Goal: Answer question/provide support

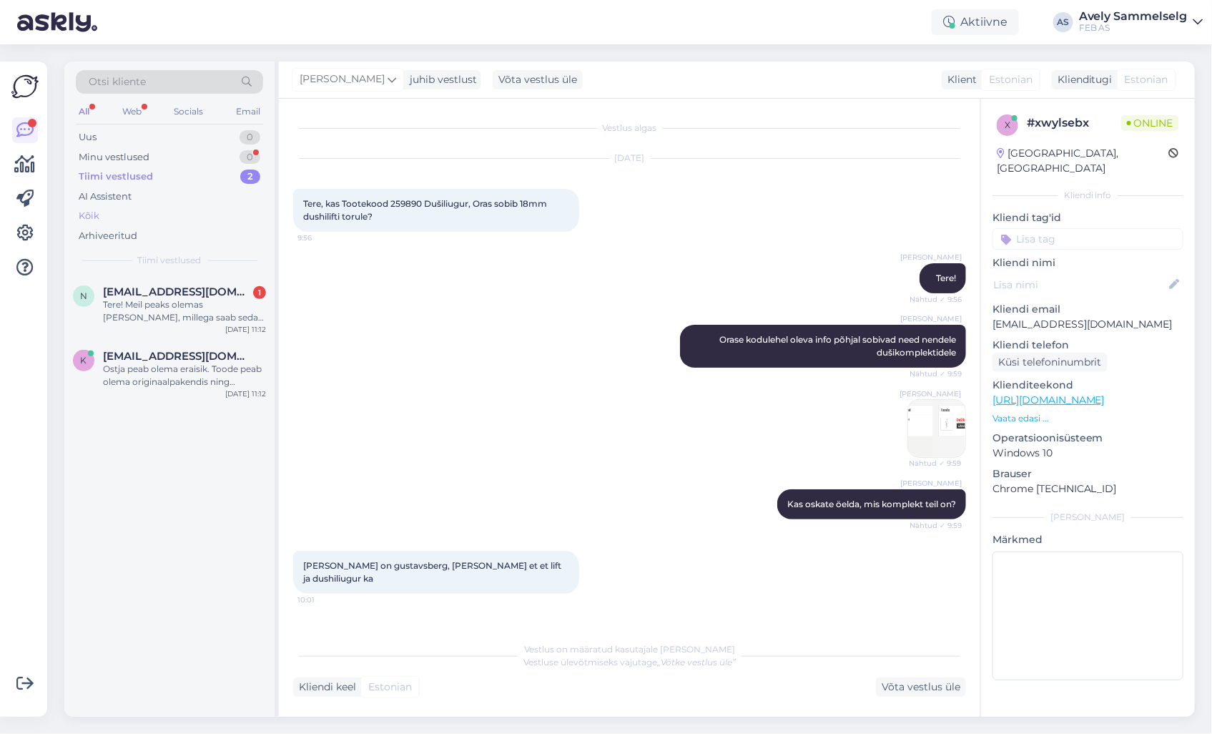
scroll to position [2914, 0]
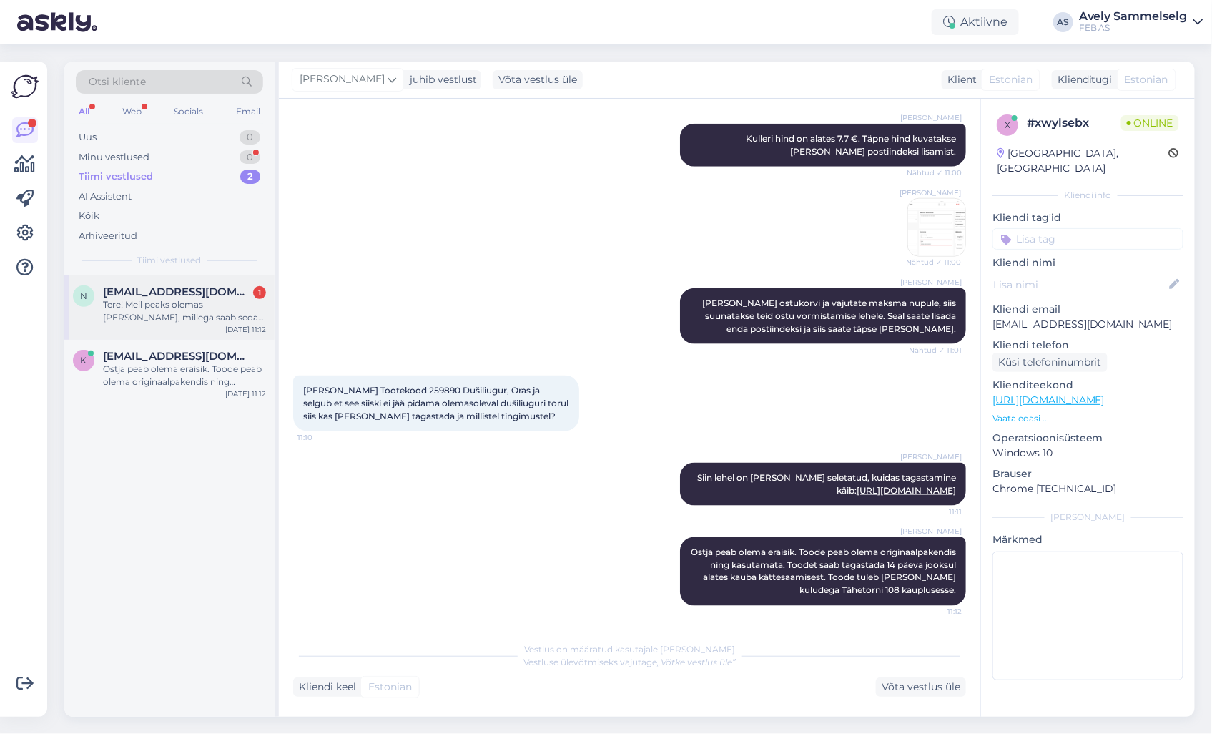
click at [168, 318] on div "Tere! Meil peaks olemas [PERSON_NAME], millega saab seda välja arvutada saab. N…" at bounding box center [184, 311] width 163 height 26
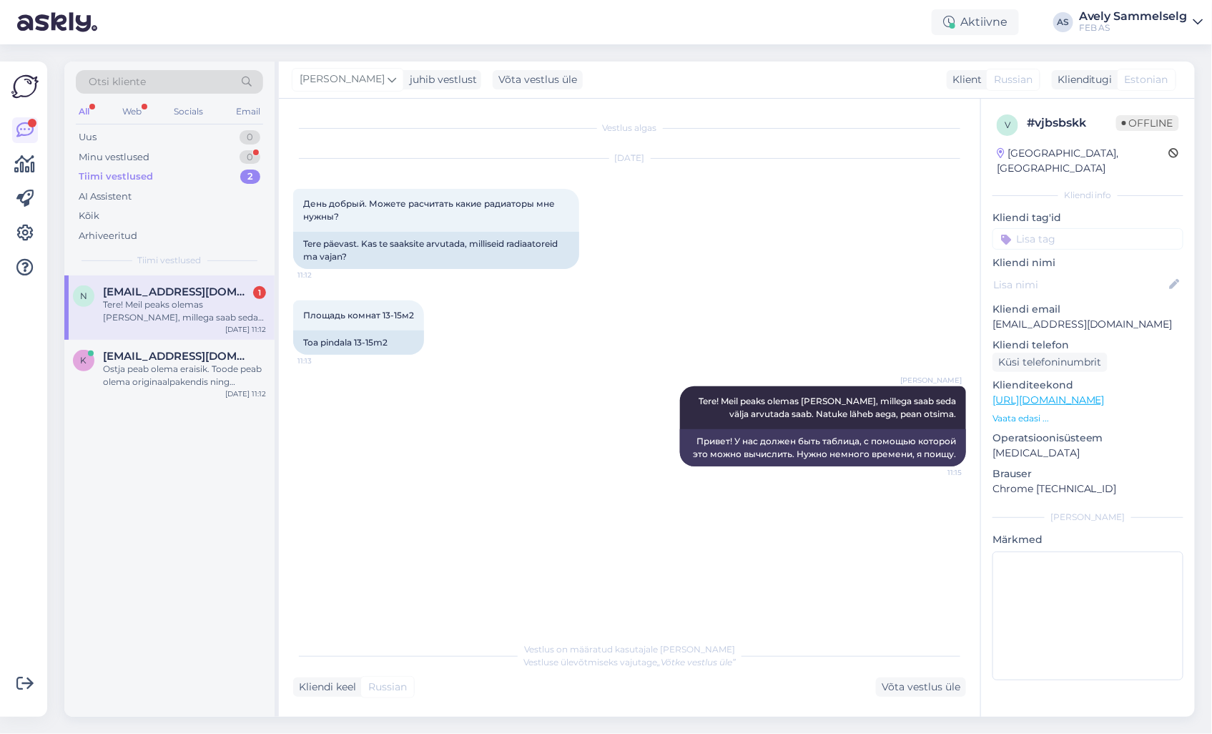
click at [798, 615] on div "Vestlus algas [DATE] День добрый. Можете расчитать какие радиаторы мне нужны? 1…" at bounding box center [636, 367] width 686 height 509
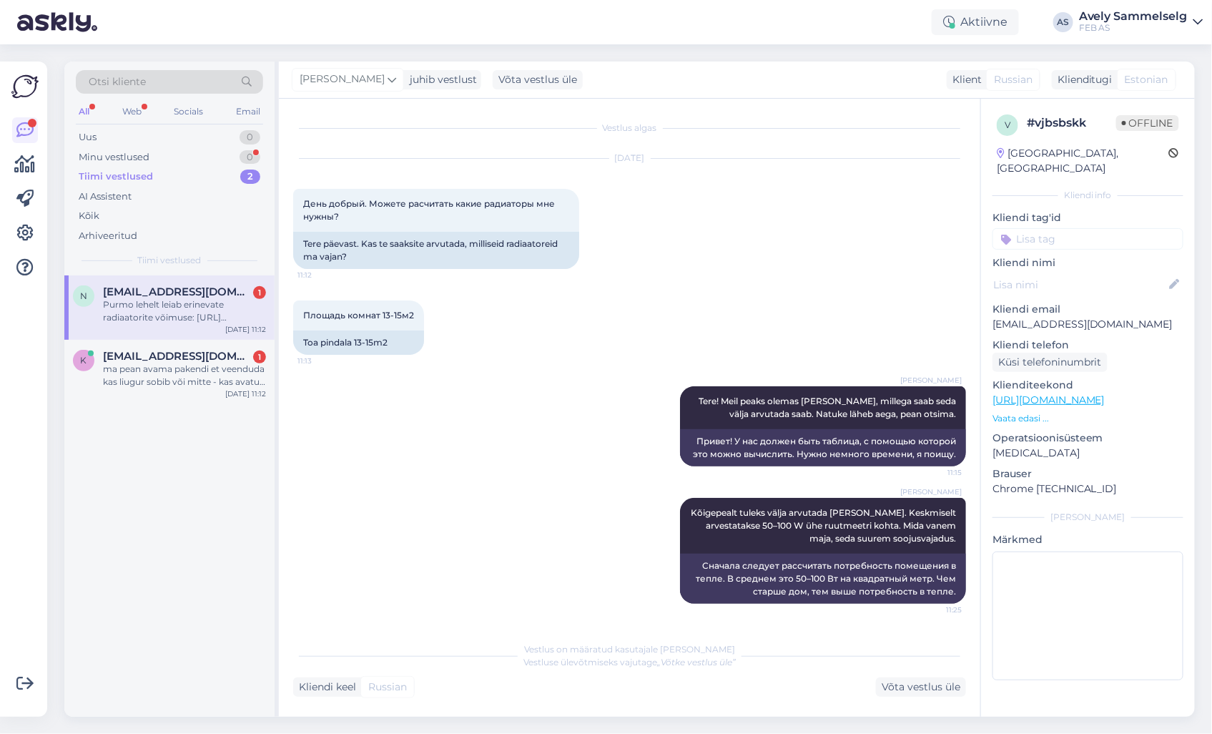
scroll to position [120, 0]
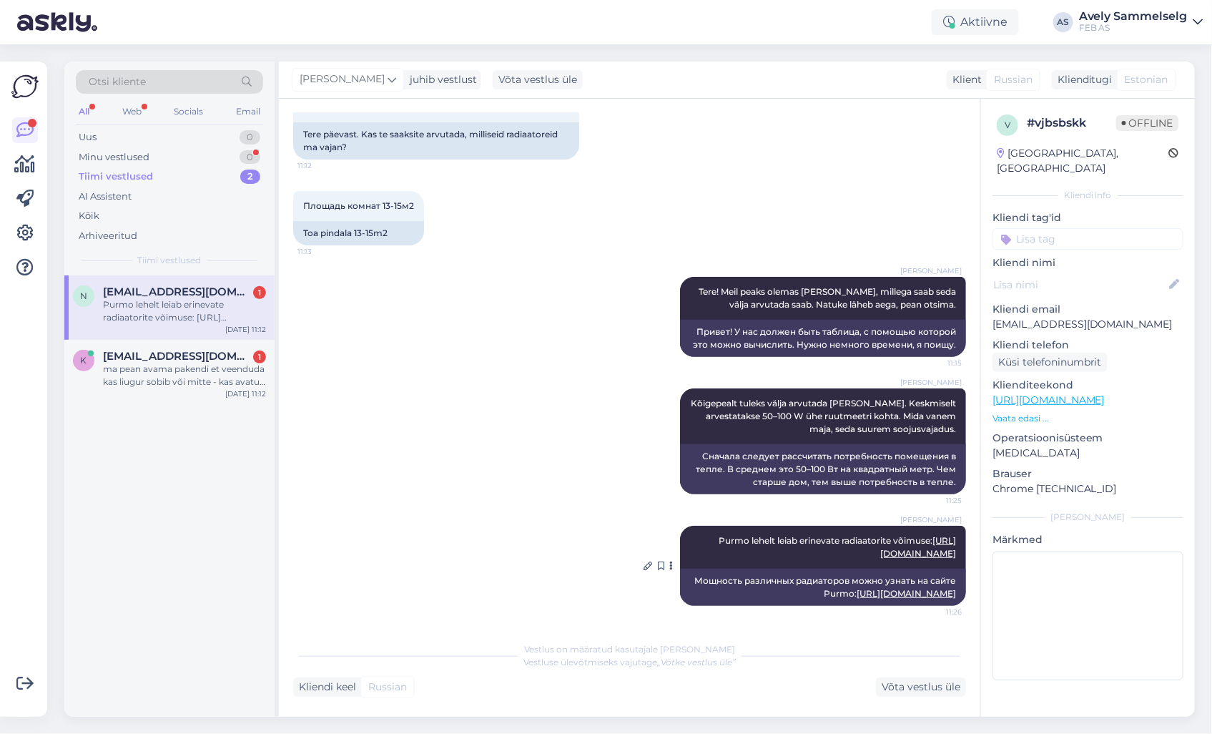
click at [880, 540] on link "[URL][DOMAIN_NAME]" at bounding box center [918, 547] width 76 height 24
click at [185, 374] on div "ma pean avama pakendi et veenduda kas liugur sobib või mitte - kas avatud paken…" at bounding box center [184, 376] width 163 height 26
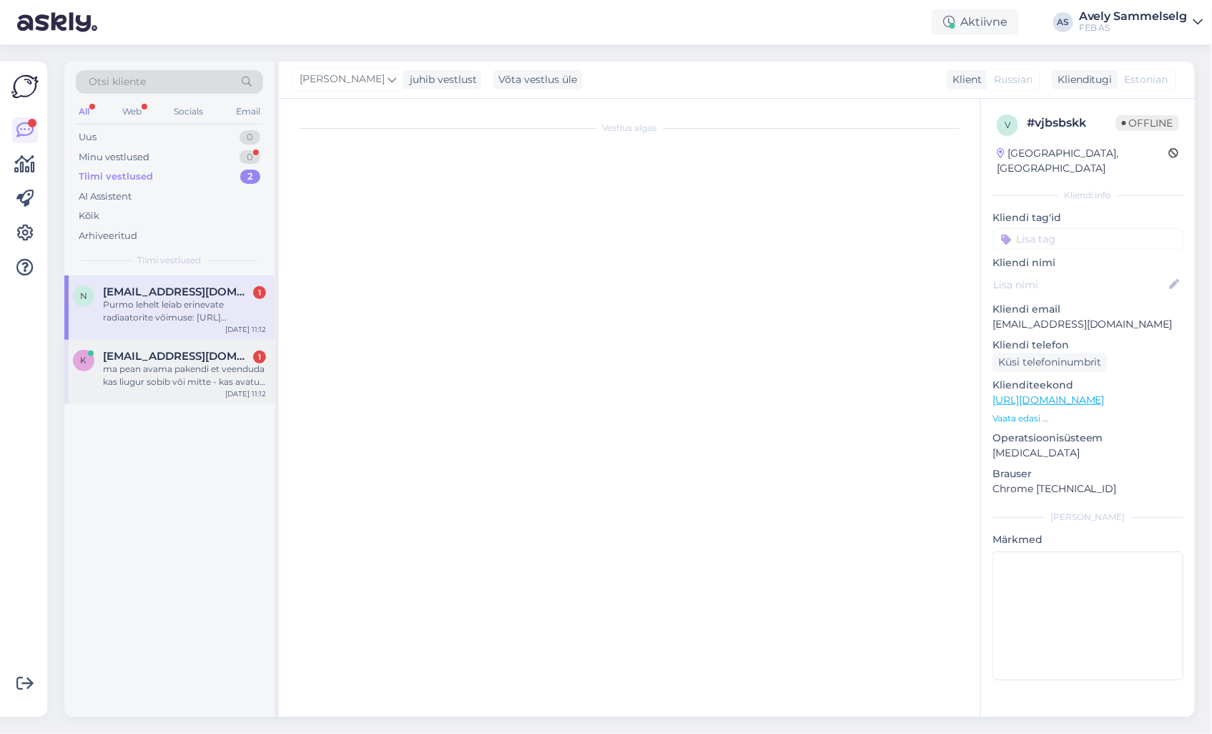
scroll to position [2988, 0]
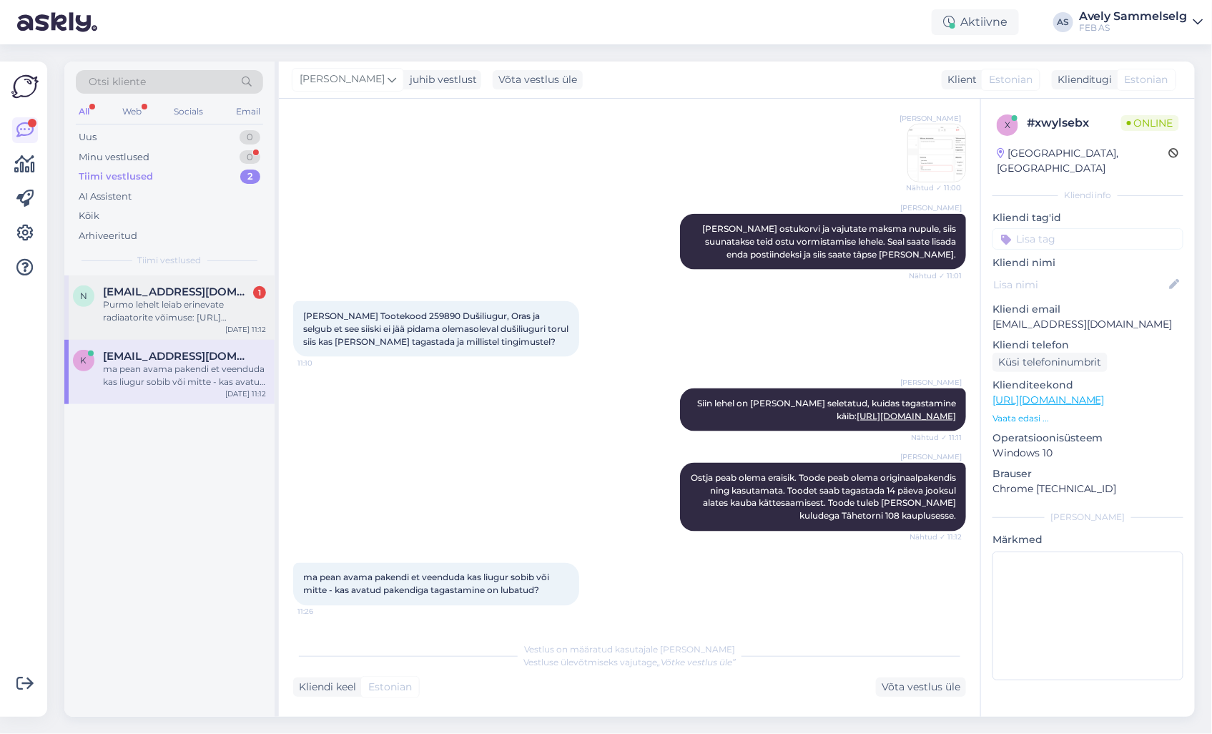
click at [152, 298] on div "Purmo lehelt leiab erinevate radiaatorite võimuse: [URL][DOMAIN_NAME]" at bounding box center [184, 311] width 163 height 26
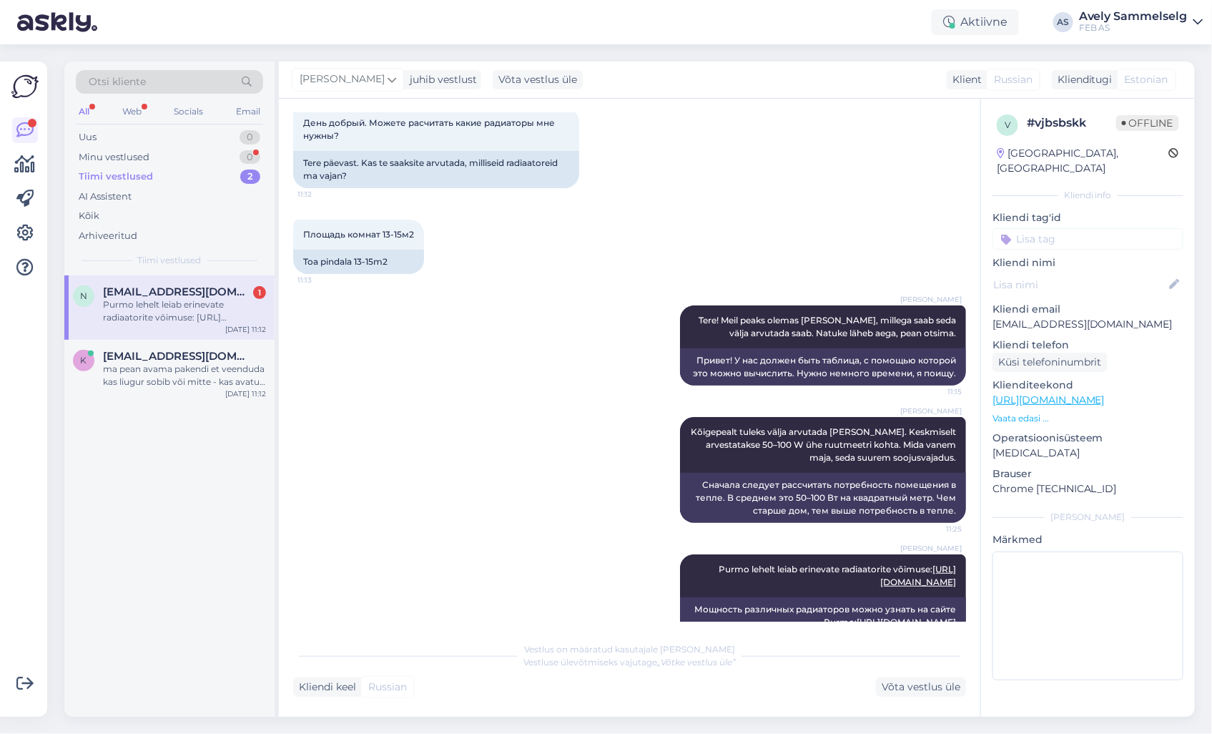
scroll to position [120, 0]
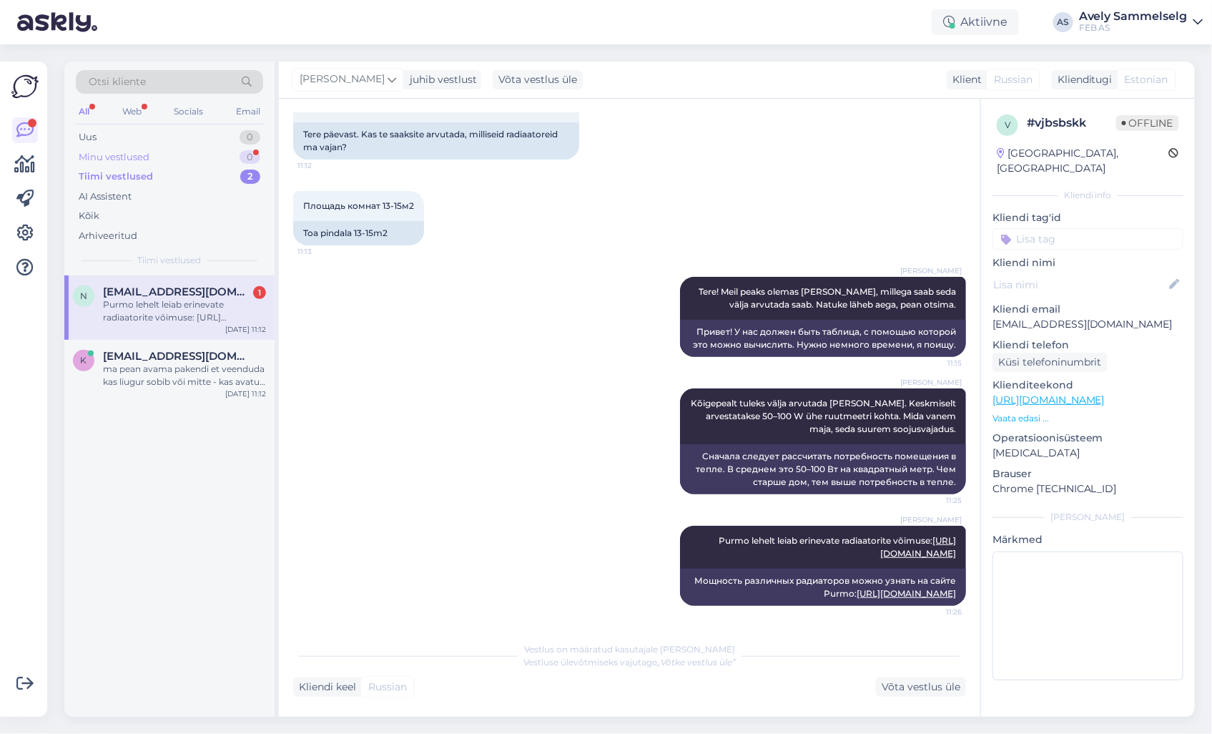
click at [172, 156] on div "Minu vestlused 0" at bounding box center [169, 157] width 187 height 20
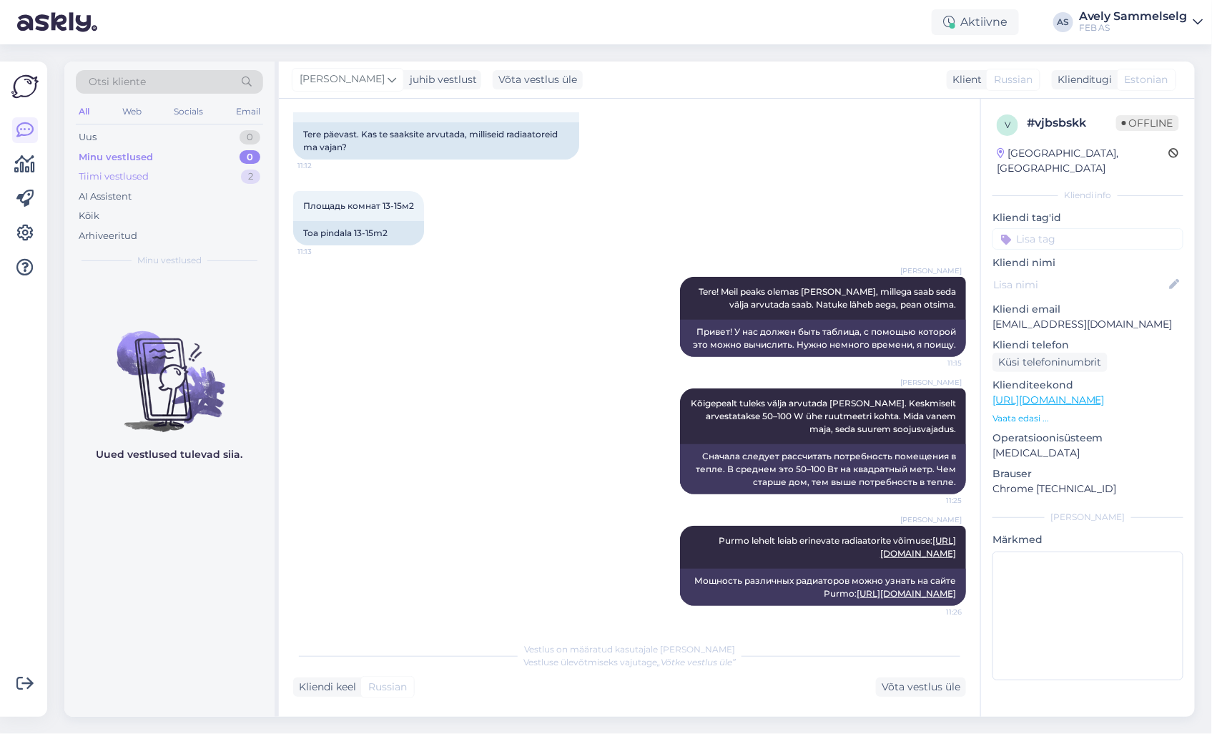
click at [167, 174] on div "Tiimi vestlused 2" at bounding box center [169, 177] width 187 height 20
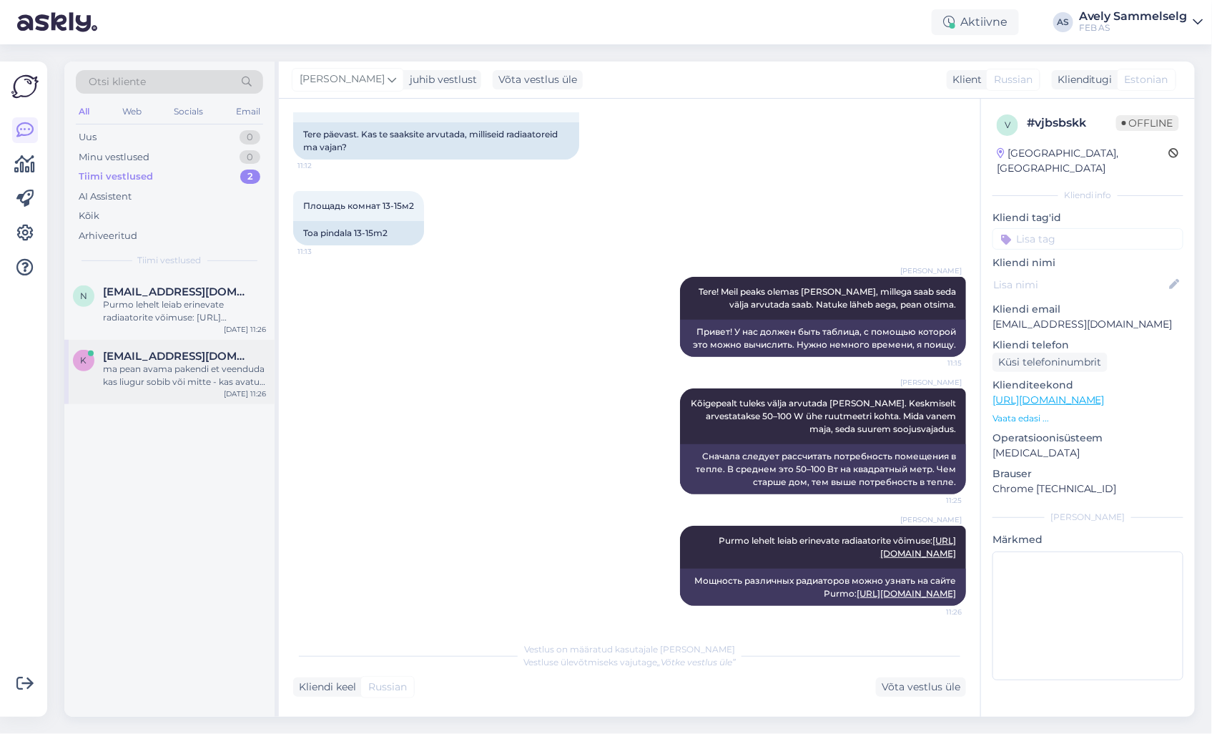
click at [137, 363] on div "ma pean avama pakendi et veenduda kas liugur sobib või mitte - kas avatud paken…" at bounding box center [184, 376] width 163 height 26
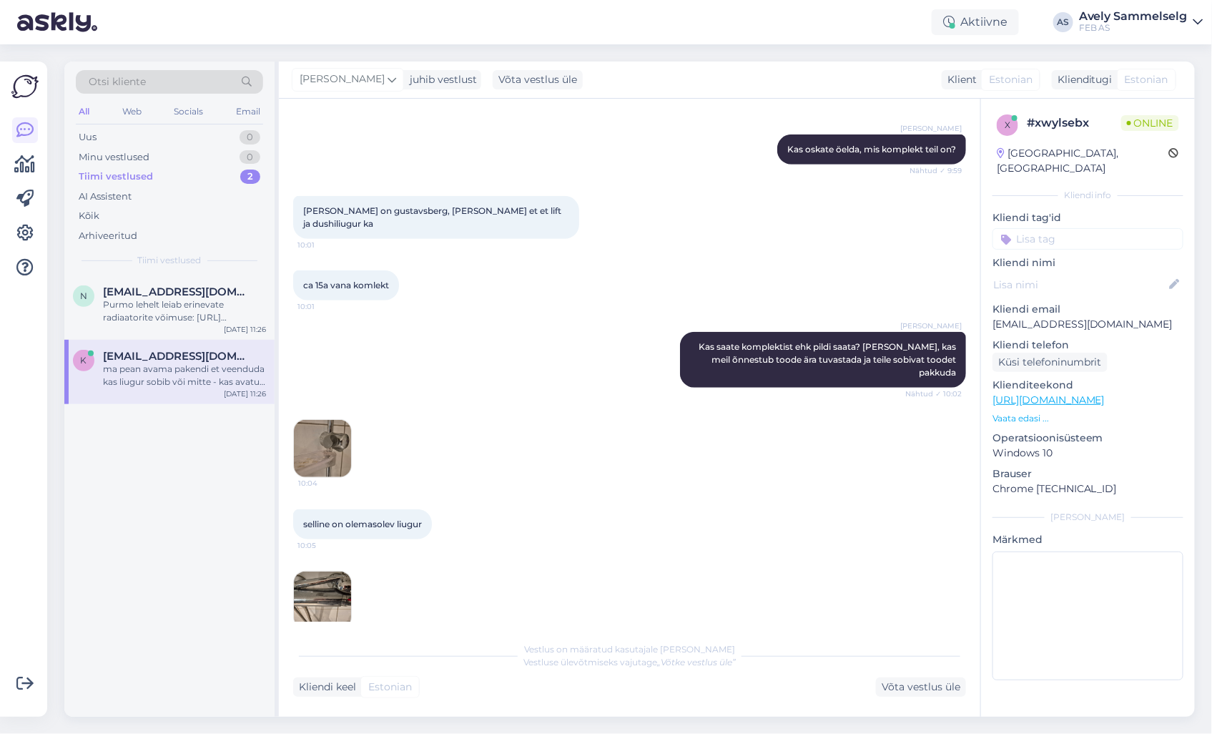
scroll to position [366, 0]
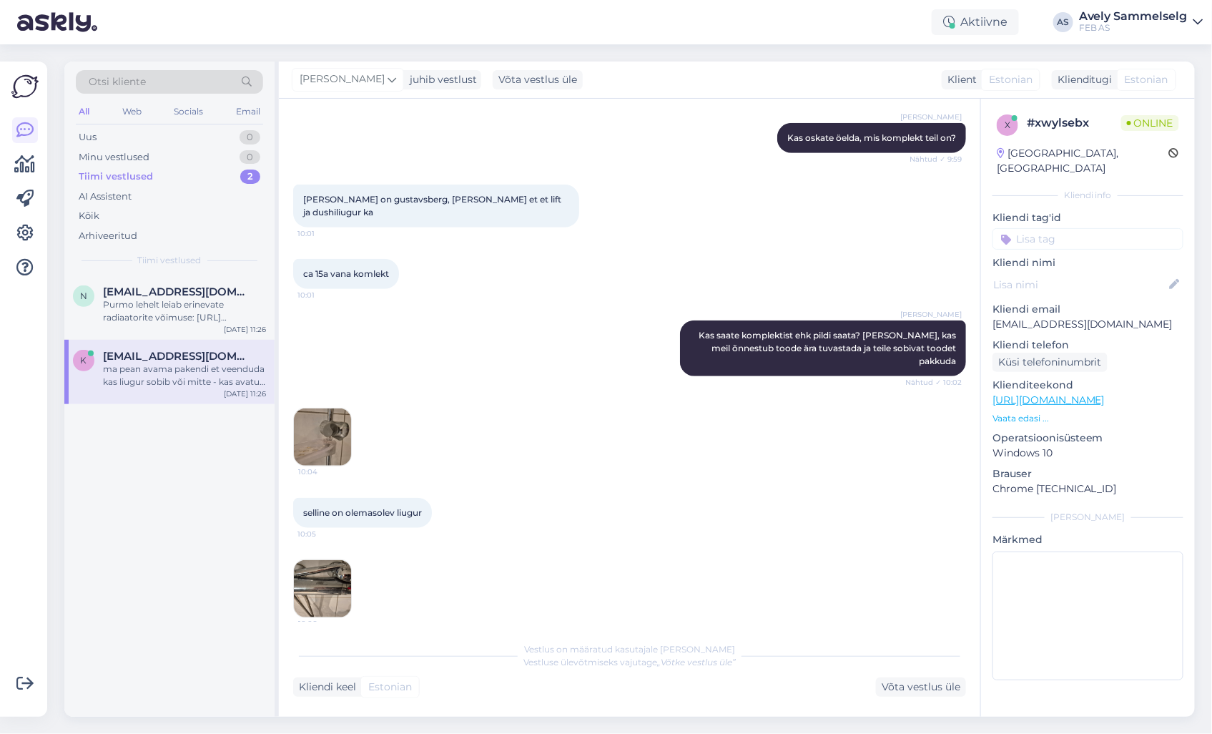
click at [348, 428] on img at bounding box center [322, 436] width 57 height 57
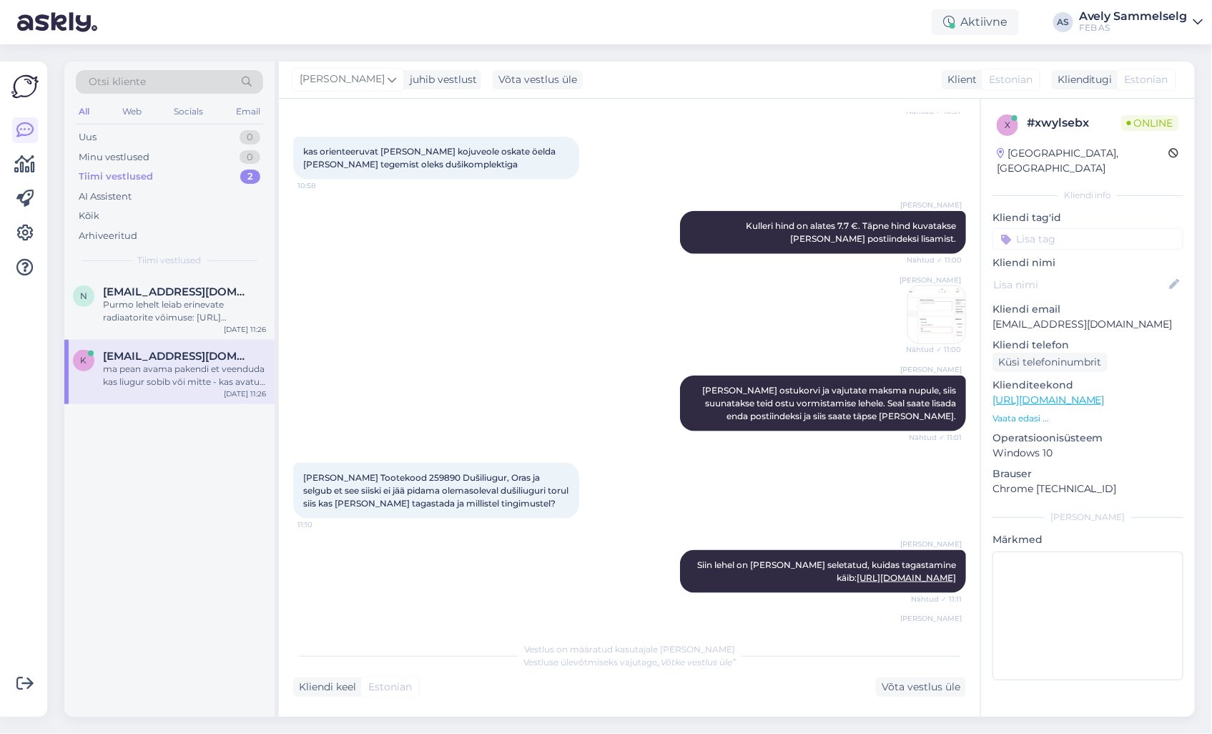
scroll to position [2750, 0]
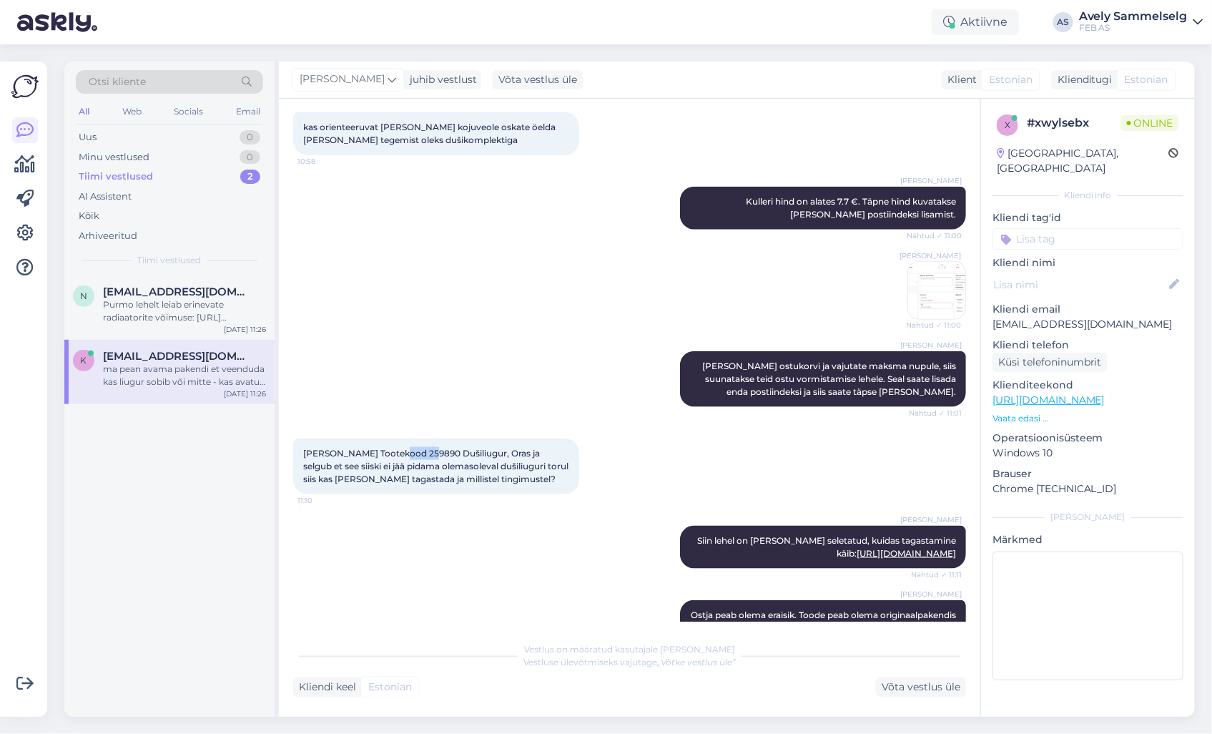
drag, startPoint x: 426, startPoint y: 551, endPoint x: 395, endPoint y: 552, distance: 30.8
click at [395, 484] on span "[PERSON_NAME] Tootekood 259890 Dušiliugur, Oras ja selgub et see siiski ei jää …" at bounding box center [437, 466] width 268 height 36
click at [1016, 412] on p "Vaata edasi ..." at bounding box center [1088, 418] width 191 height 13
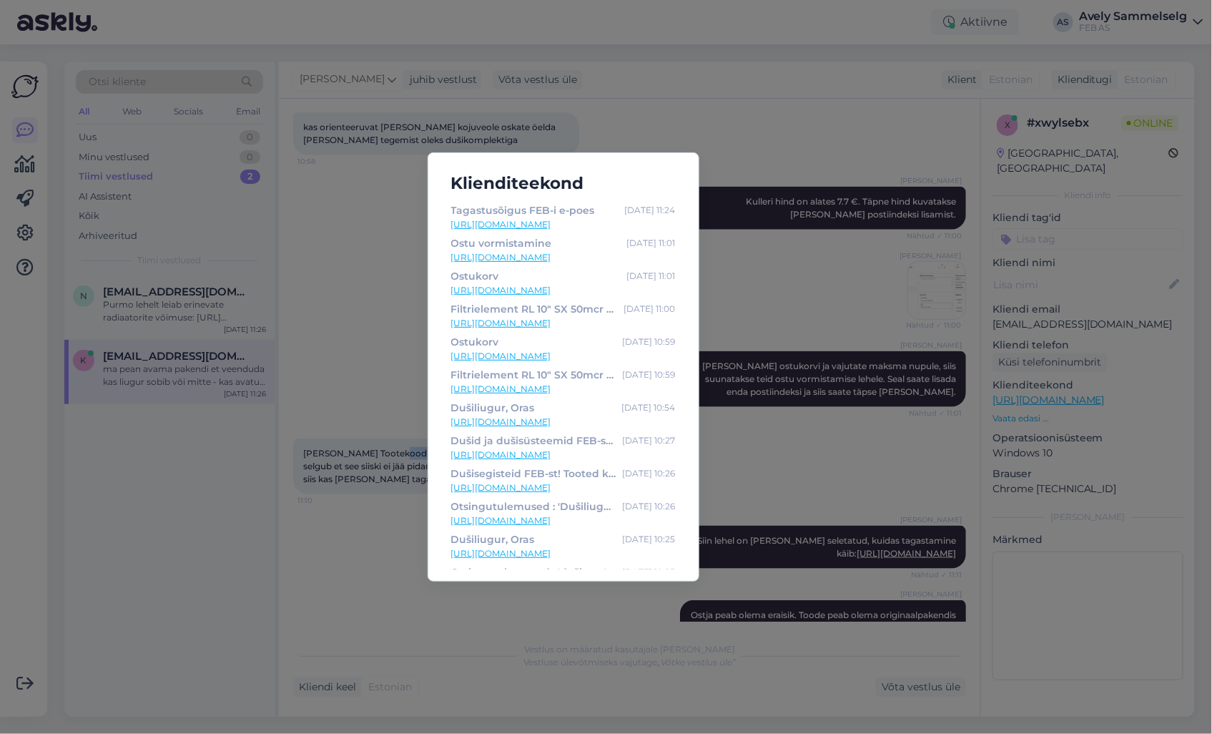
click at [546, 420] on link "[URL][DOMAIN_NAME]" at bounding box center [563, 422] width 225 height 13
click at [384, 358] on div "Klienditeekond Tagastusõigus FEB-i e-poes [DATE] 11:24 [URL][DOMAIN_NAME] Ostu …" at bounding box center [606, 367] width 1212 height 734
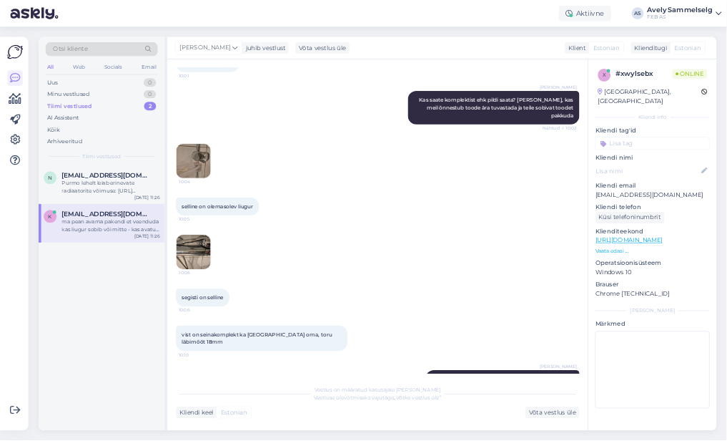
scroll to position [446, 0]
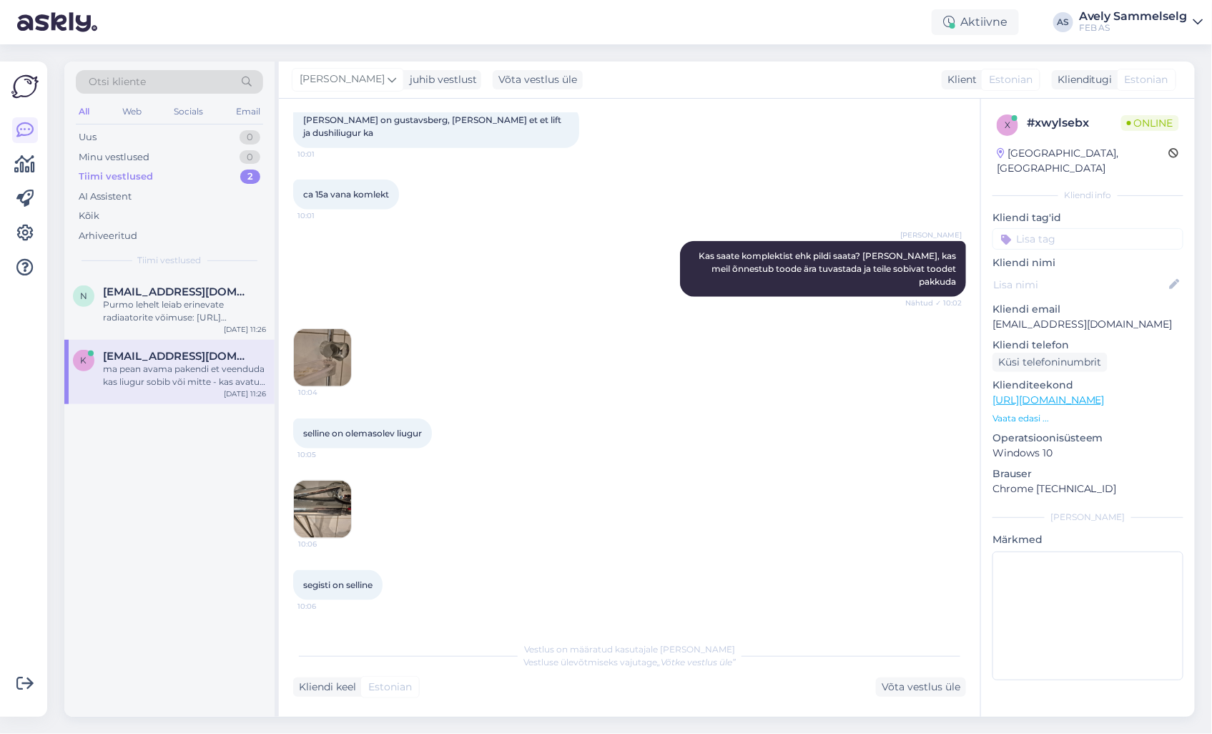
click at [320, 348] on img at bounding box center [322, 357] width 57 height 57
click at [313, 506] on img at bounding box center [322, 509] width 57 height 57
click at [325, 353] on img at bounding box center [322, 357] width 57 height 57
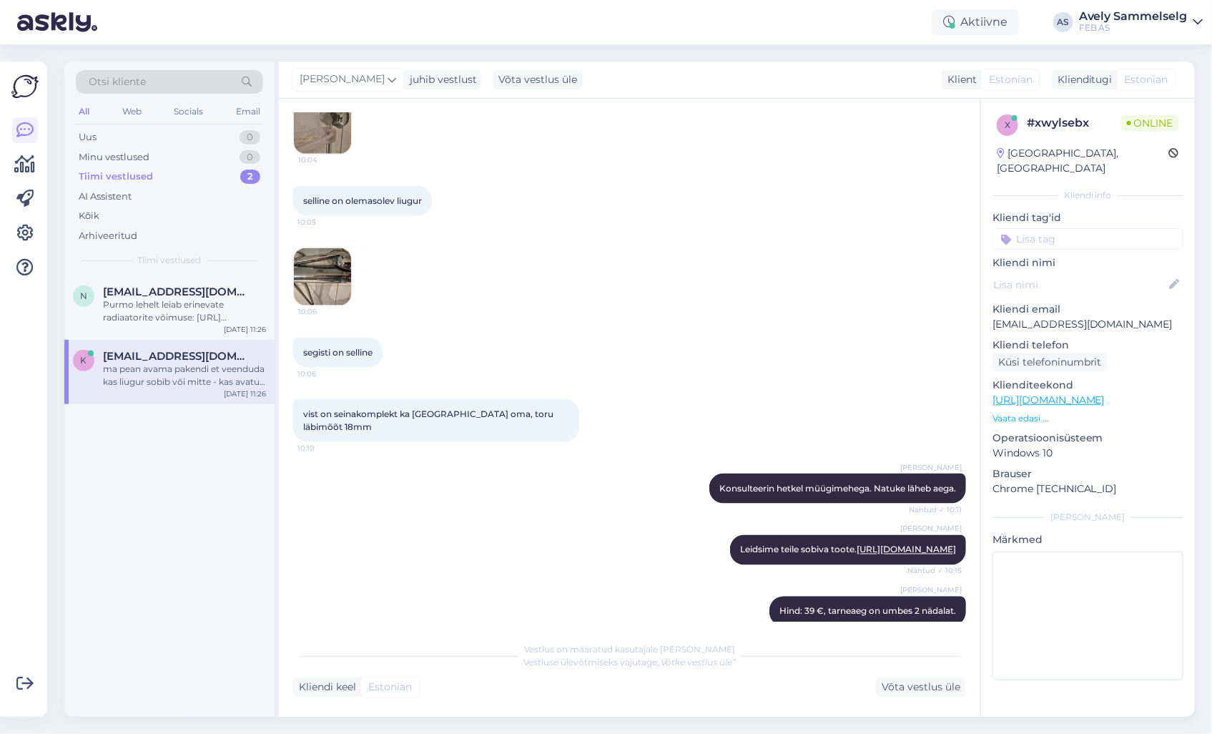
scroll to position [684, 0]
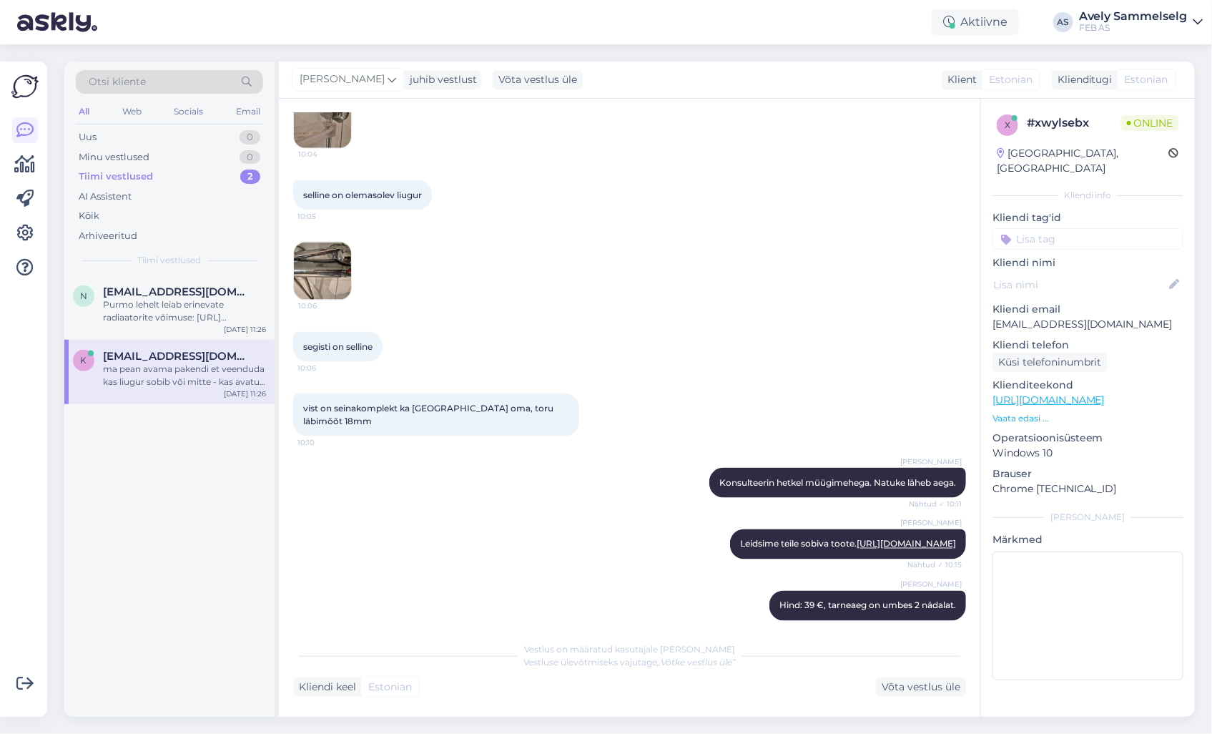
click at [325, 265] on img at bounding box center [322, 270] width 57 height 57
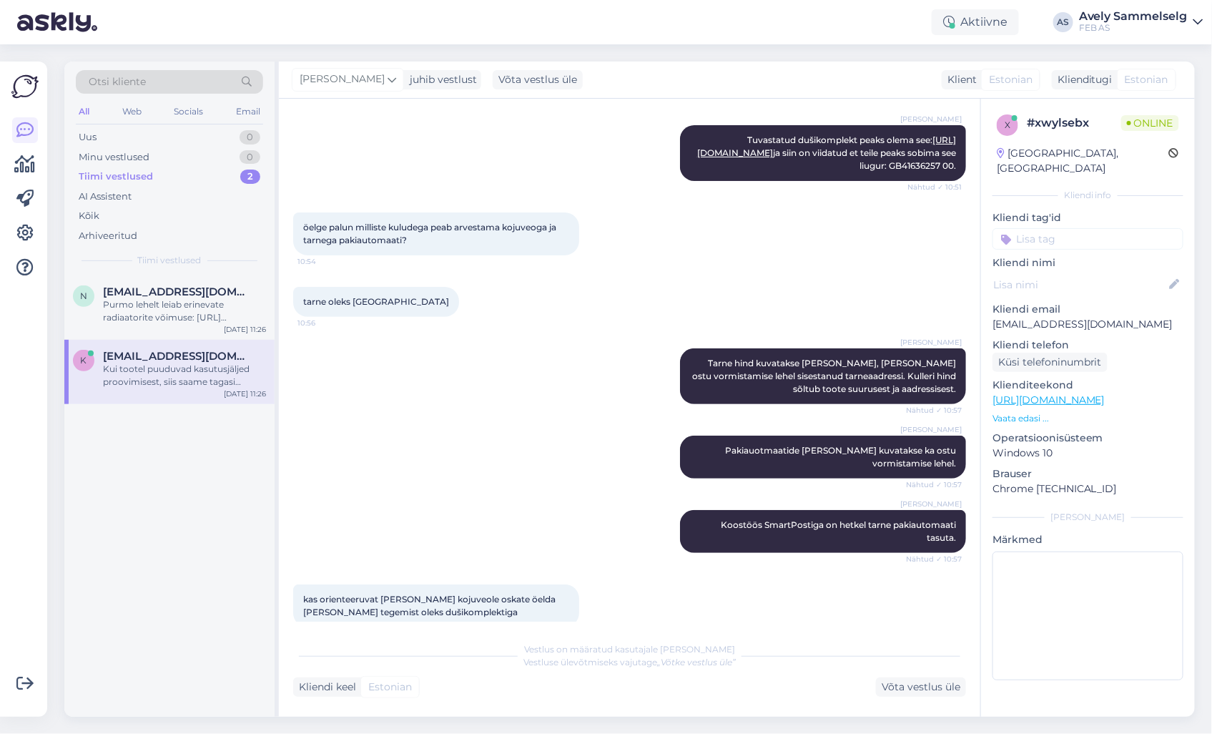
scroll to position [2269, 0]
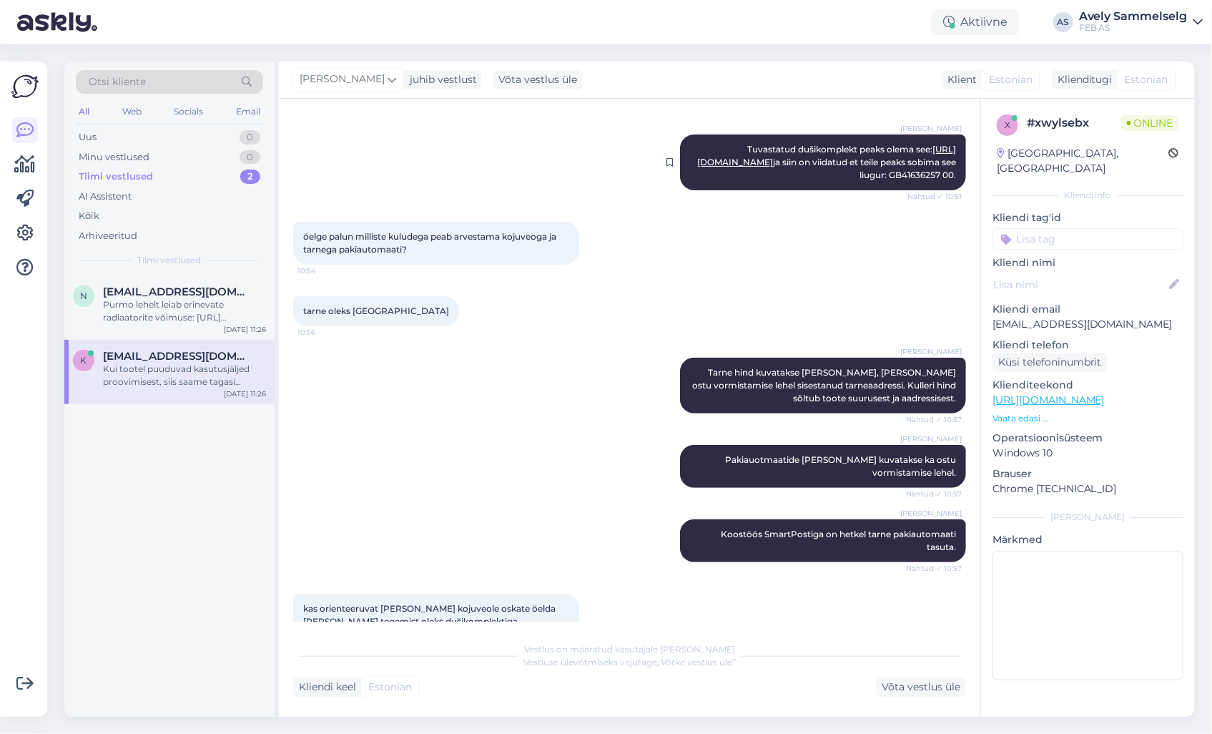
click at [899, 167] on link "[URL][DOMAIN_NAME]" at bounding box center [826, 156] width 259 height 24
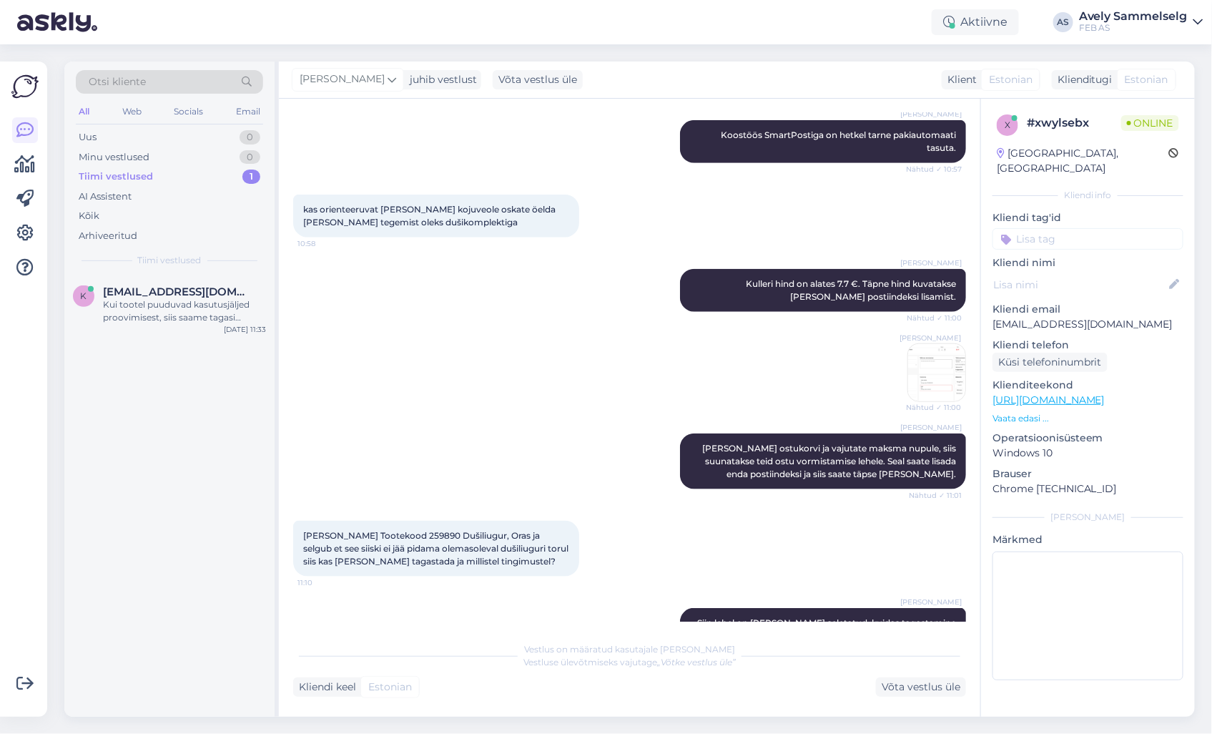
scroll to position [2666, 0]
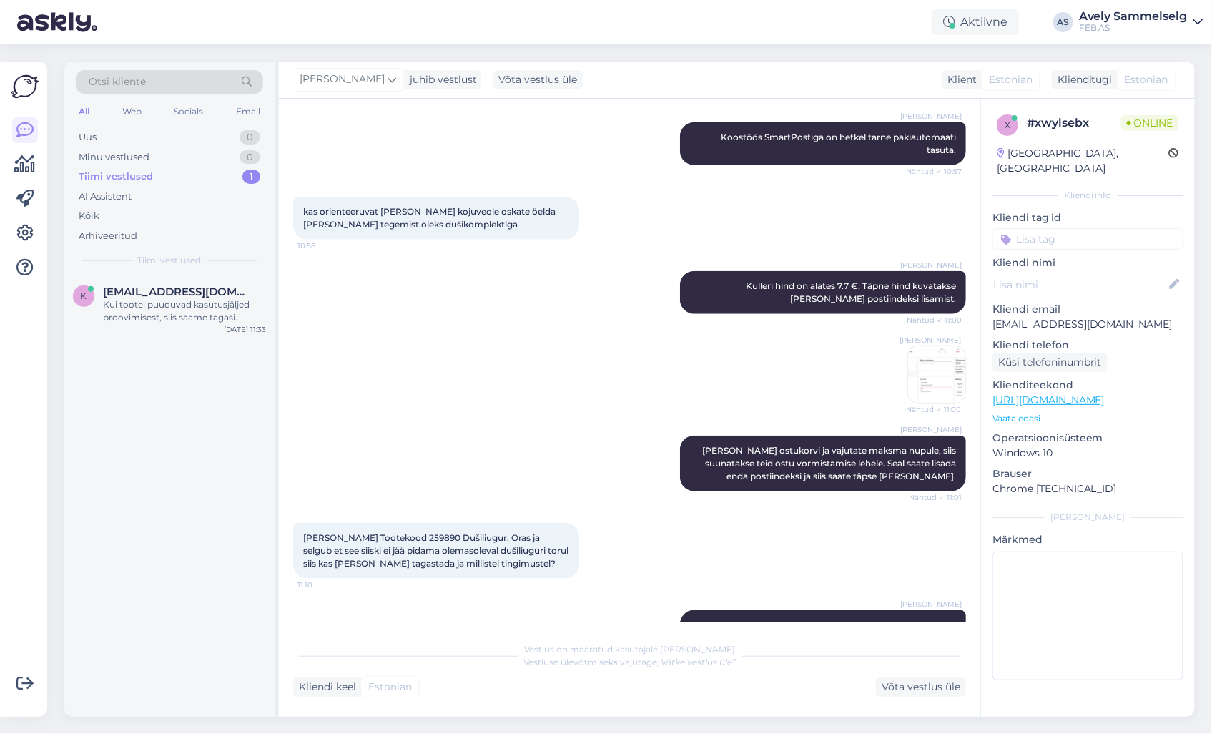
click at [1016, 412] on p "Vaata edasi ..." at bounding box center [1088, 418] width 191 height 13
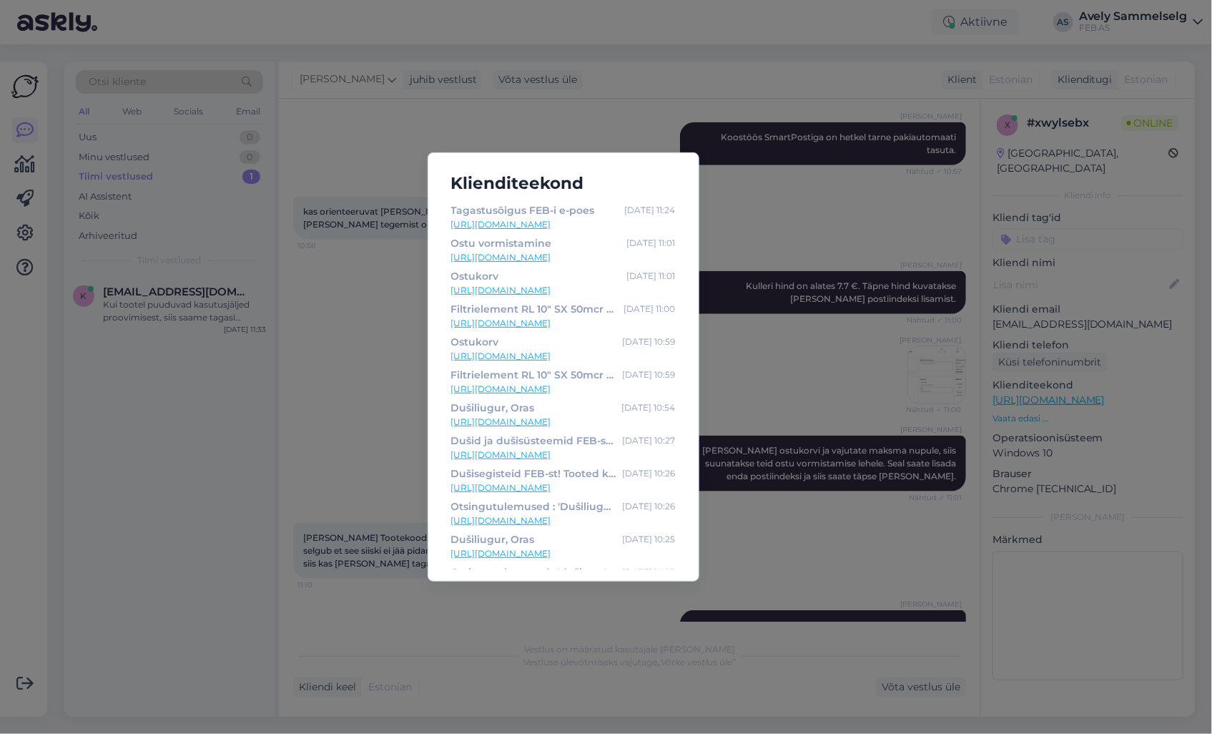
click at [790, 312] on div "Klienditeekond Tagastusõigus FEB-i e-poes [DATE] 11:24 [URL][DOMAIN_NAME] Ostu …" at bounding box center [606, 367] width 1212 height 734
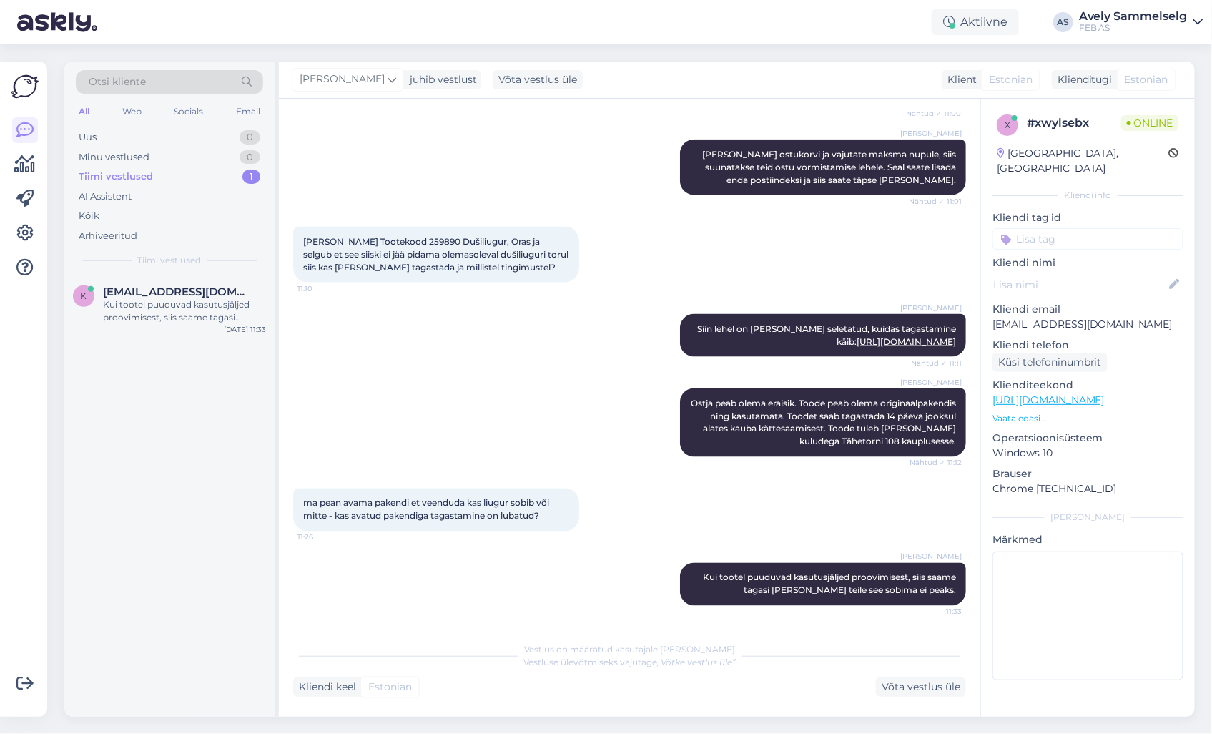
scroll to position [3064, 0]
click at [1017, 412] on p "Vaata edasi ..." at bounding box center [1088, 418] width 191 height 13
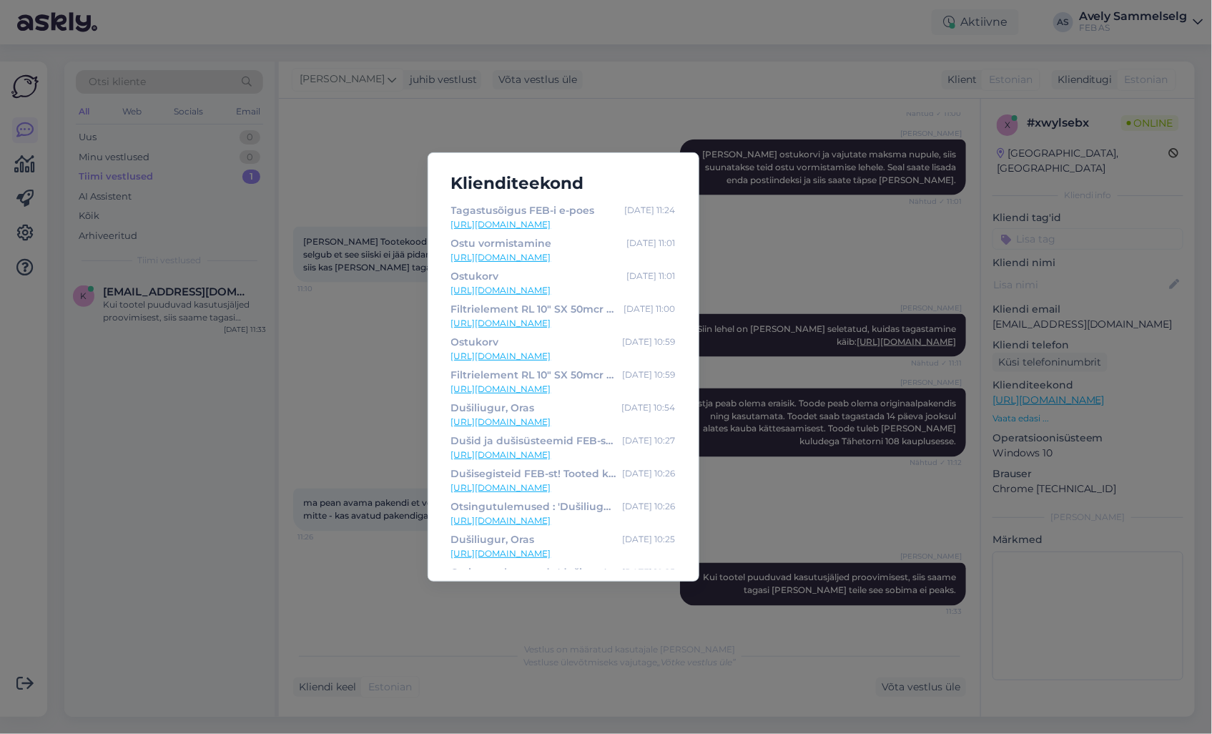
click at [554, 420] on link "[URL][DOMAIN_NAME]" at bounding box center [563, 422] width 225 height 13
click at [599, 38] on div "Klienditeekond Tagastusõigus FEB-i e-poes [DATE] 11:24 [URL][DOMAIN_NAME] Ostu …" at bounding box center [606, 367] width 1212 height 734
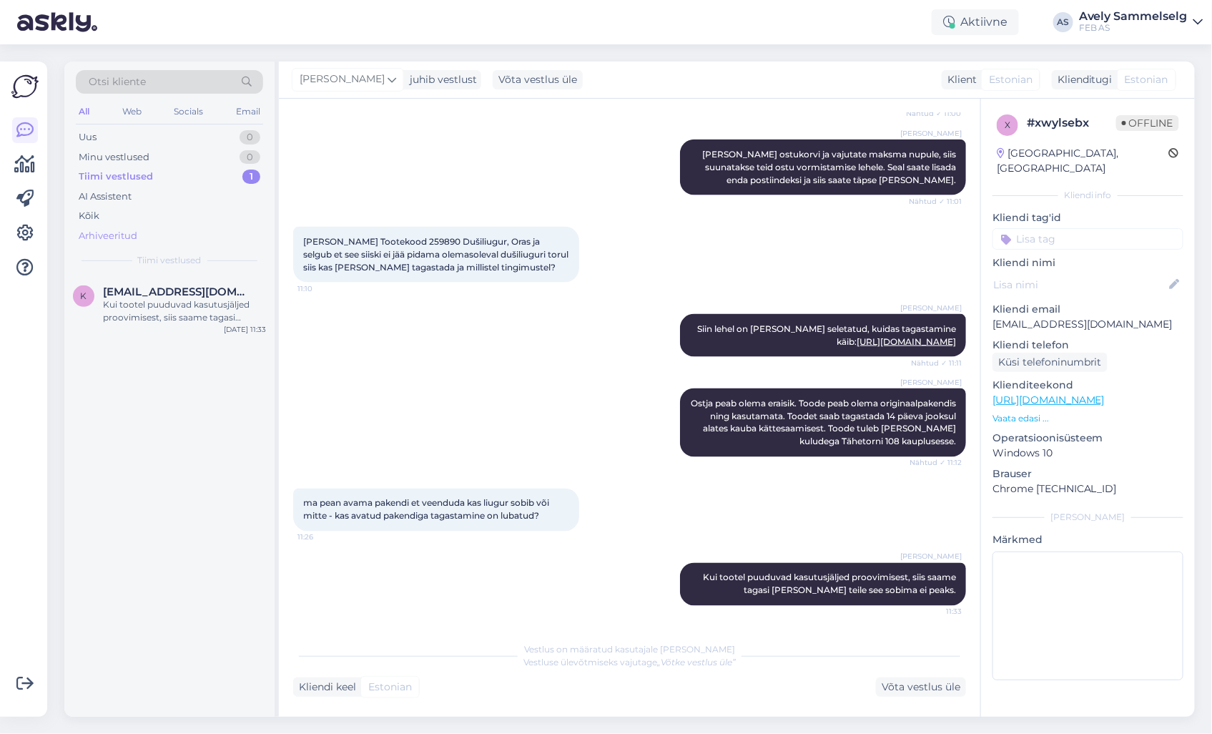
click at [127, 230] on div "Arhiveeritud" at bounding box center [108, 236] width 59 height 14
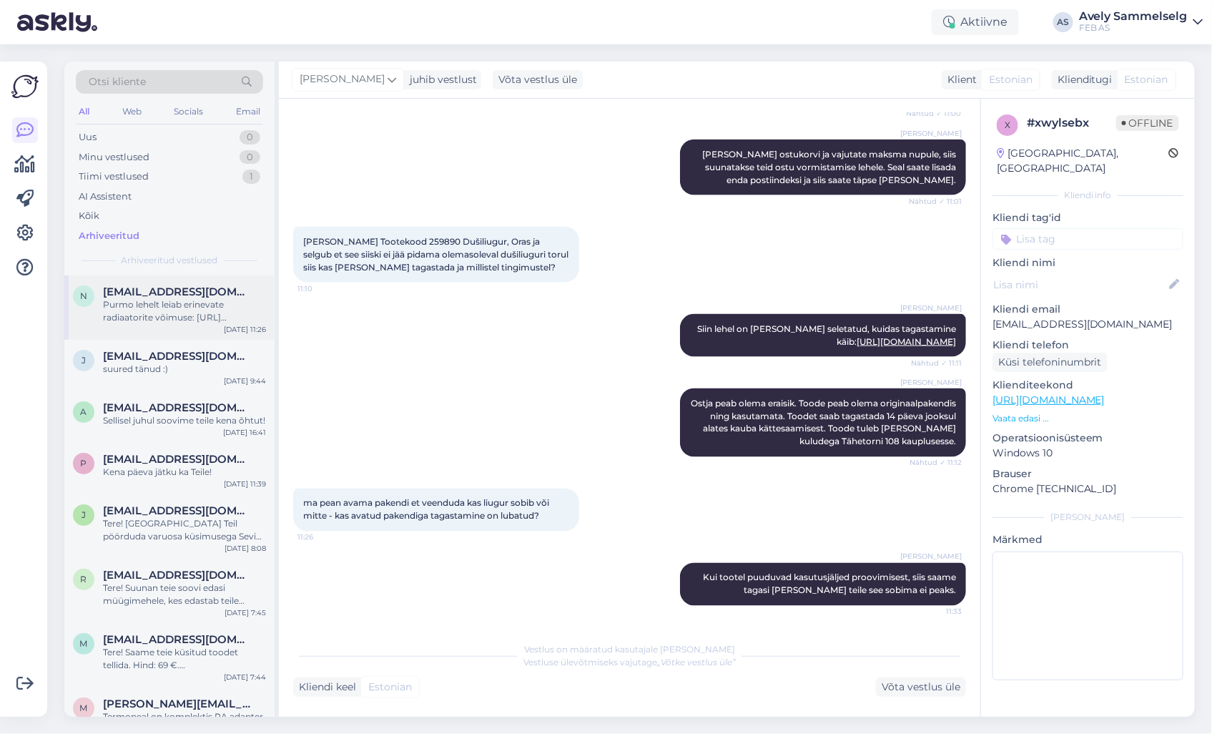
click at [177, 300] on div "Purmo lehelt leiab erinevate radiaatorite võimuse: [URL][DOMAIN_NAME]" at bounding box center [184, 311] width 163 height 26
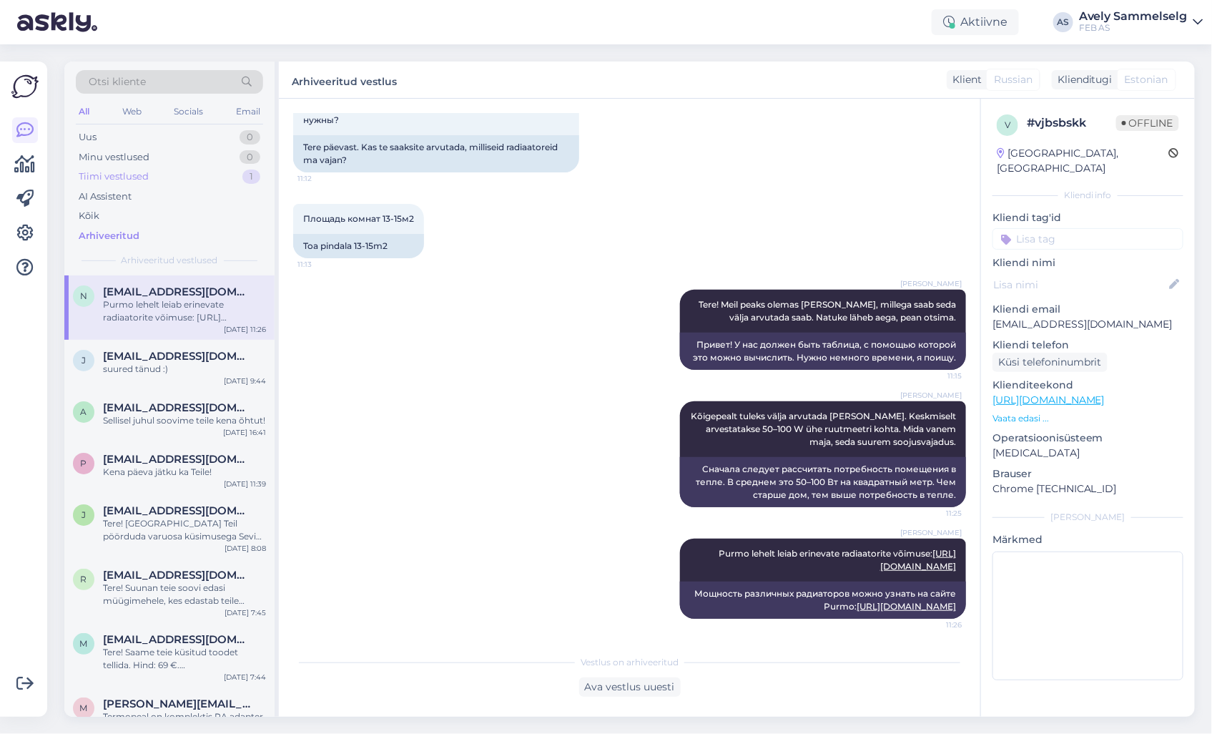
click at [167, 180] on div "Tiimi vestlused 1" at bounding box center [169, 177] width 187 height 20
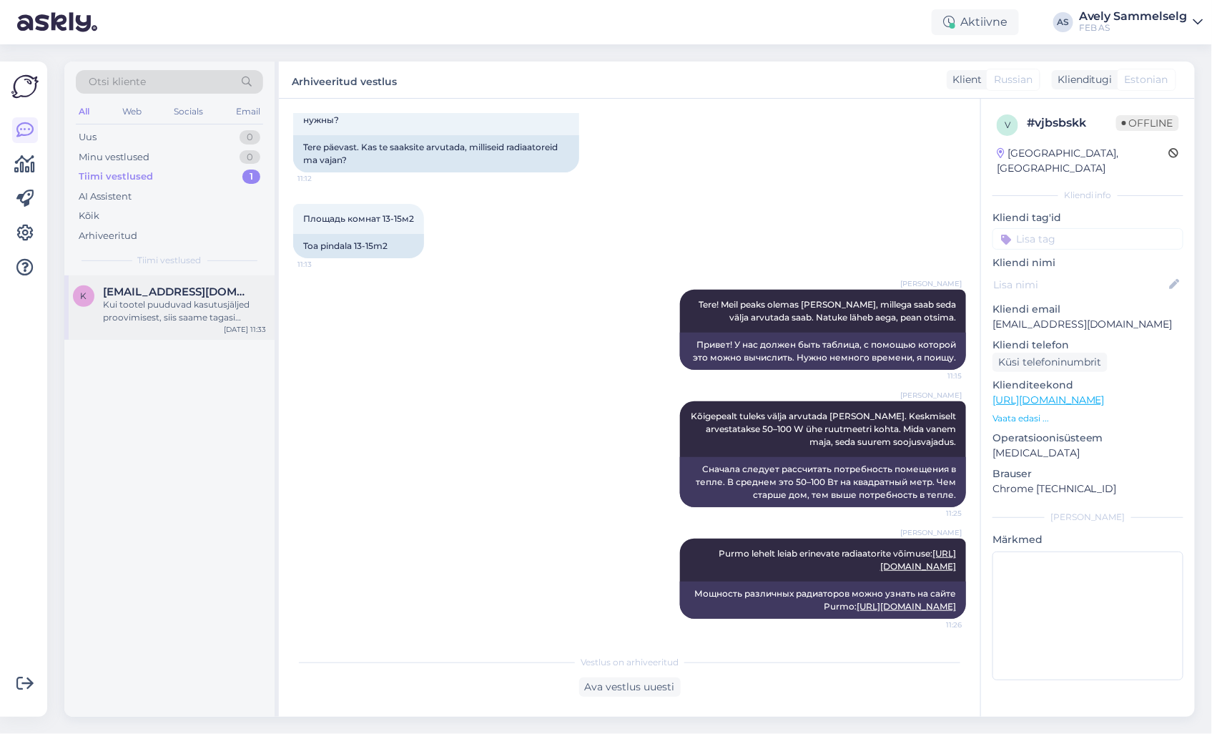
click at [163, 298] on div "Kui tootel puuduvad kasutusjäljed proovimisest, siis saame tagasi [PERSON_NAME]…" at bounding box center [184, 311] width 163 height 26
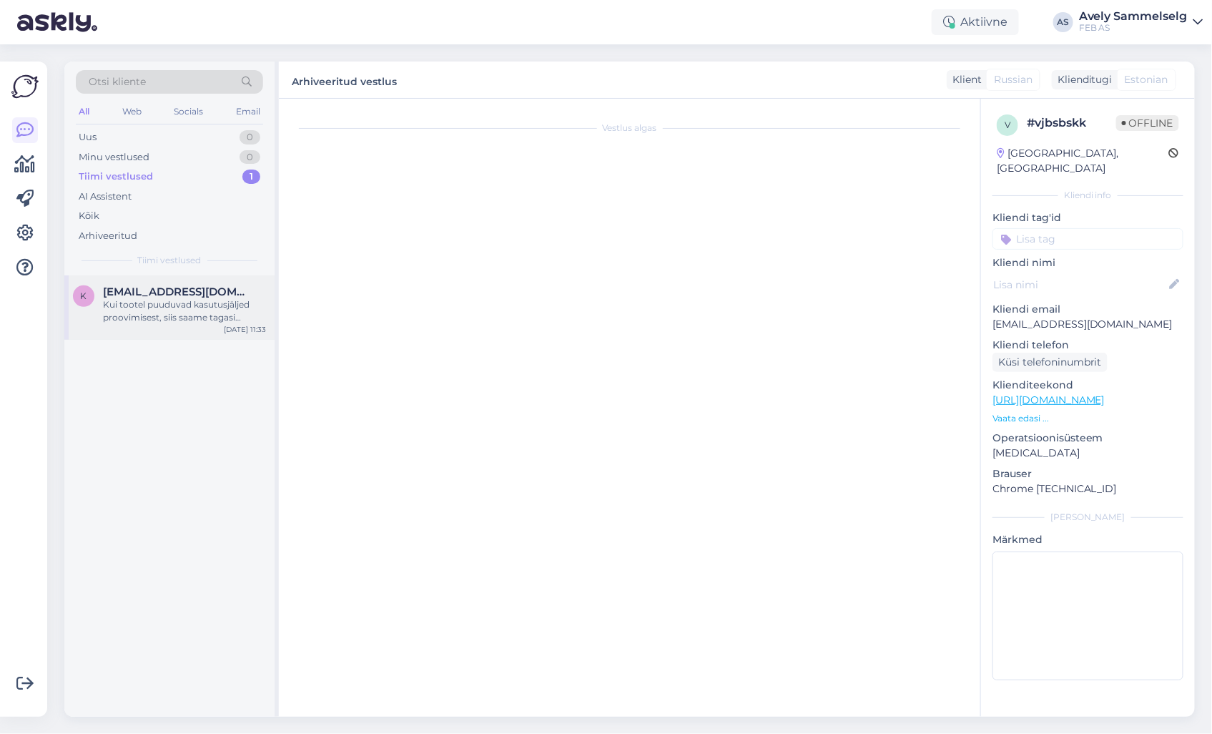
scroll to position [3064, 0]
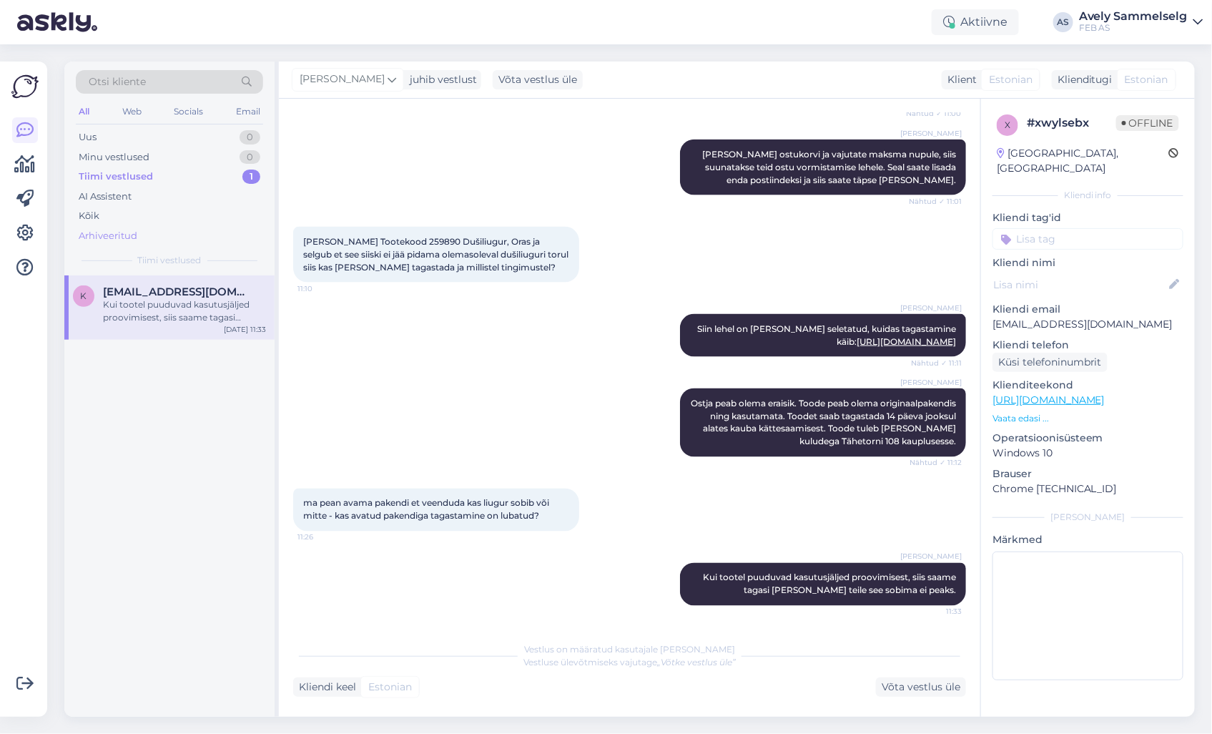
click at [134, 233] on div "Arhiveeritud" at bounding box center [108, 236] width 59 height 14
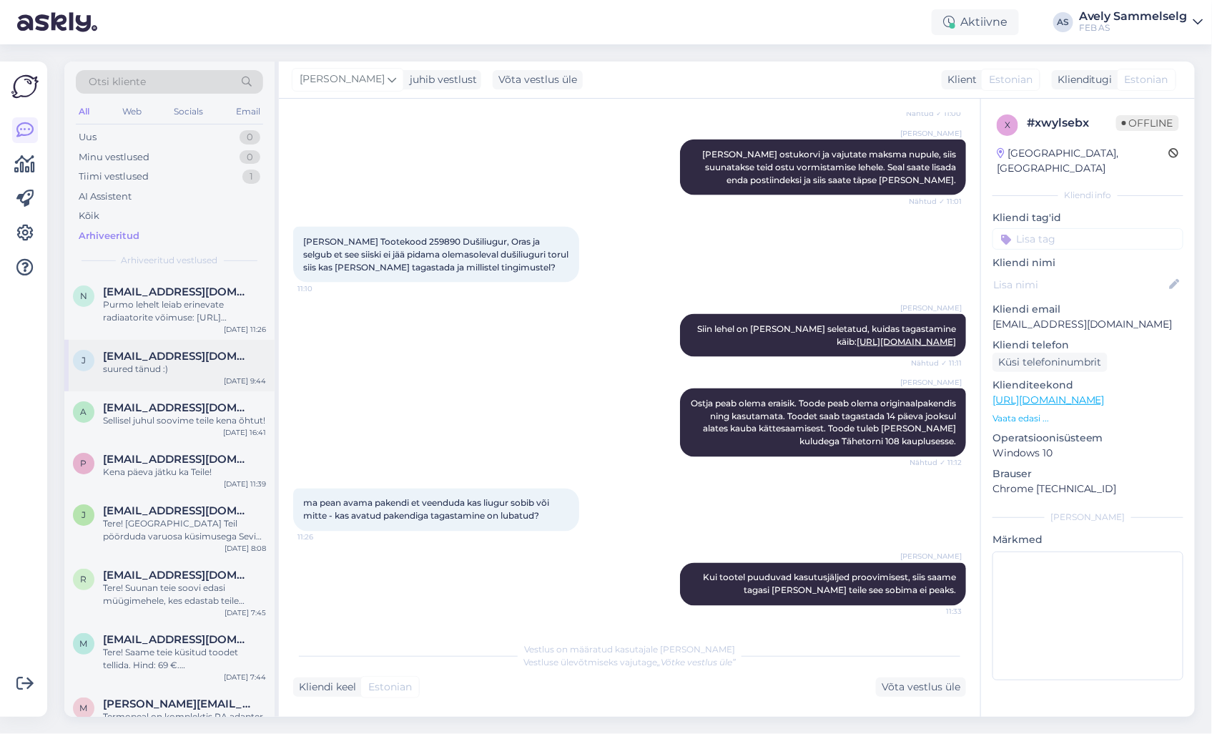
click at [170, 366] on div "suured tänud :)" at bounding box center [184, 369] width 163 height 13
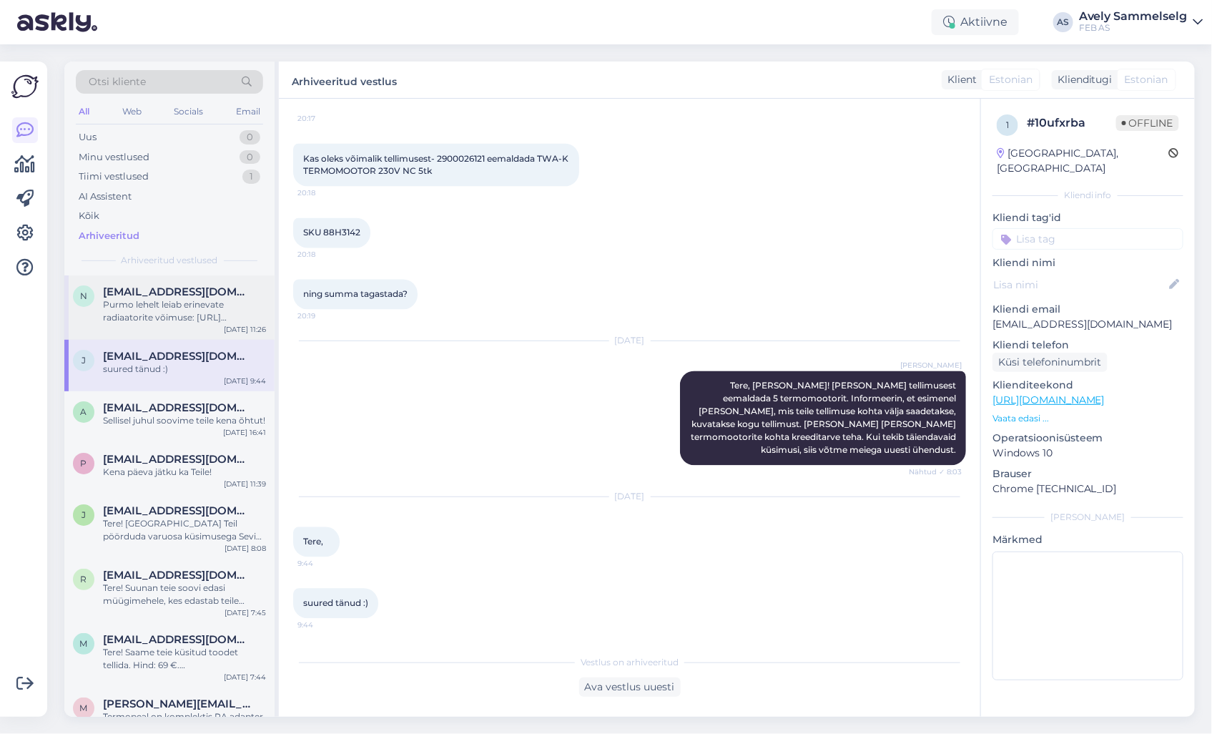
click at [132, 317] on div "Purmo lehelt leiab erinevate radiaatorite võimuse: [URL][DOMAIN_NAME]" at bounding box center [184, 311] width 163 height 26
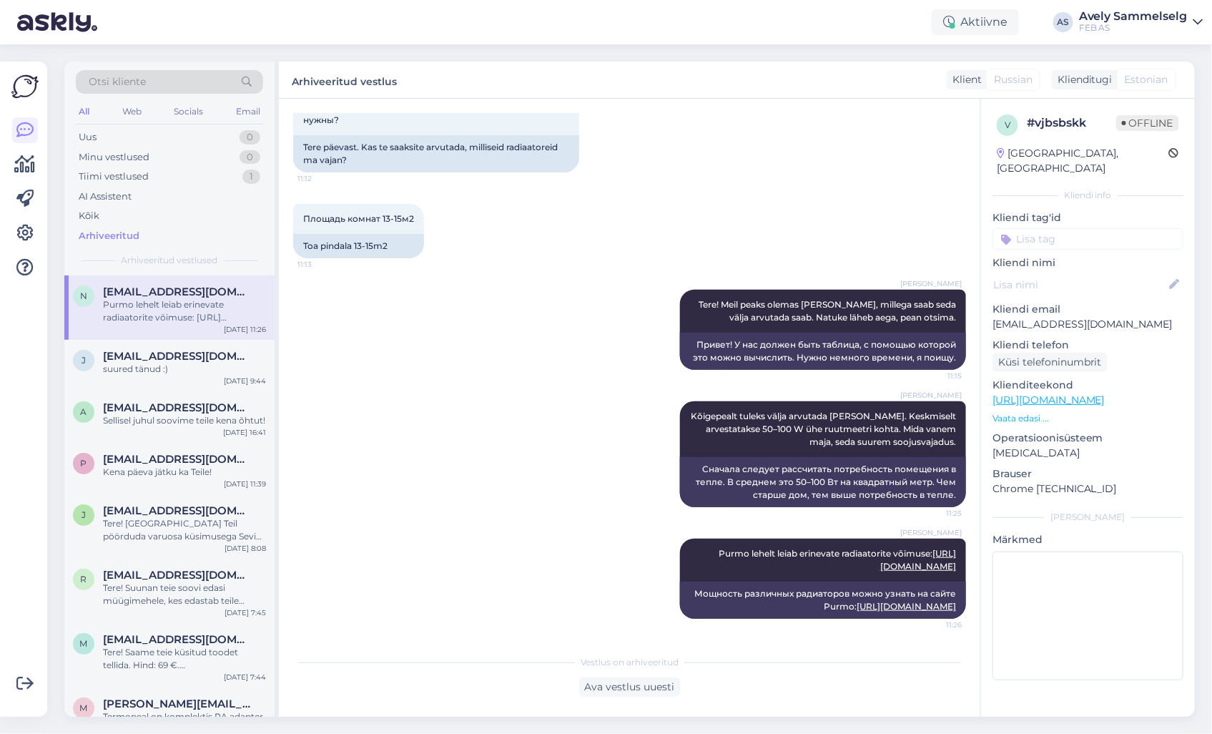
scroll to position [108, 0]
click at [149, 182] on div "Tiimi vestlused 1" at bounding box center [169, 177] width 187 height 20
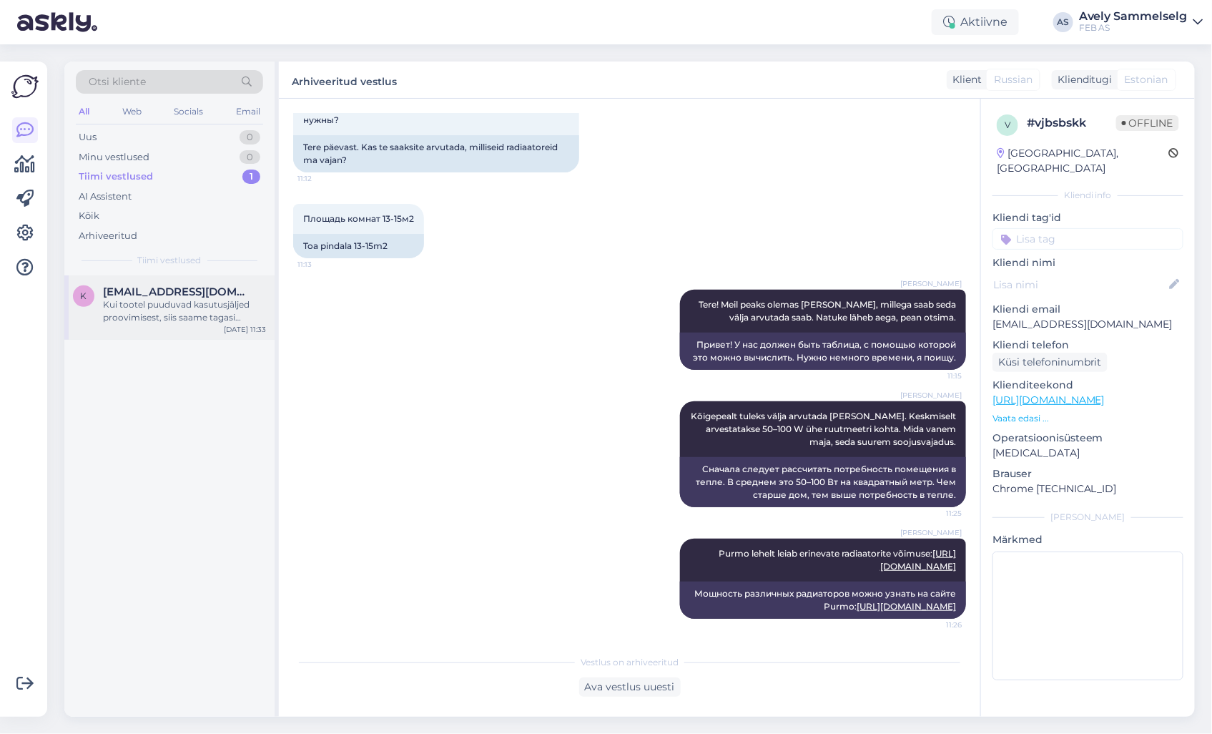
click at [145, 303] on div "Kui tootel puuduvad kasutusjäljed proovimisest, siis saame tagasi [PERSON_NAME]…" at bounding box center [184, 311] width 163 height 26
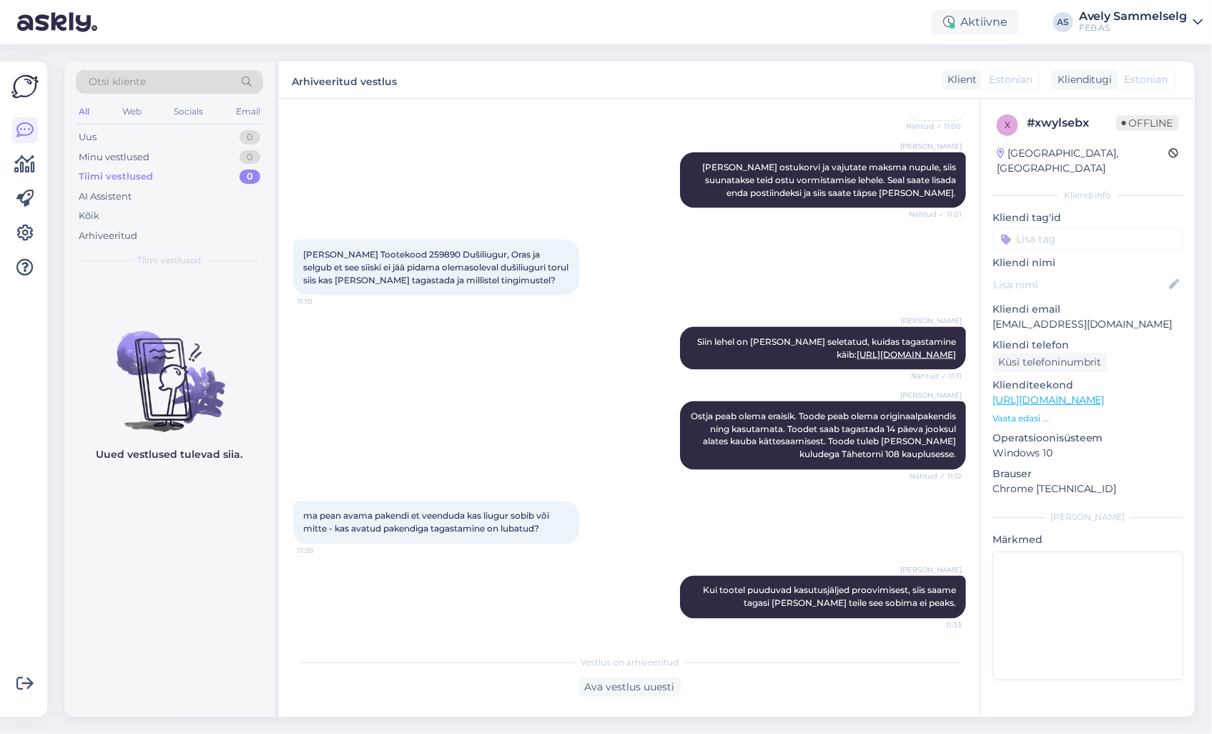
scroll to position [3051, 0]
